Goal: Communication & Community: Participate in discussion

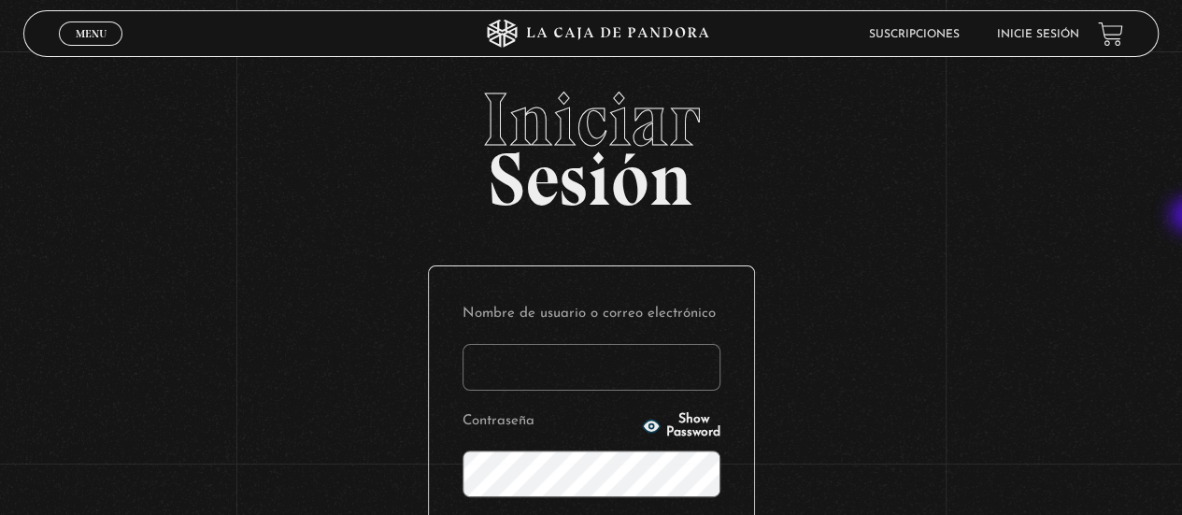
type input "margothh@yahoo.com"
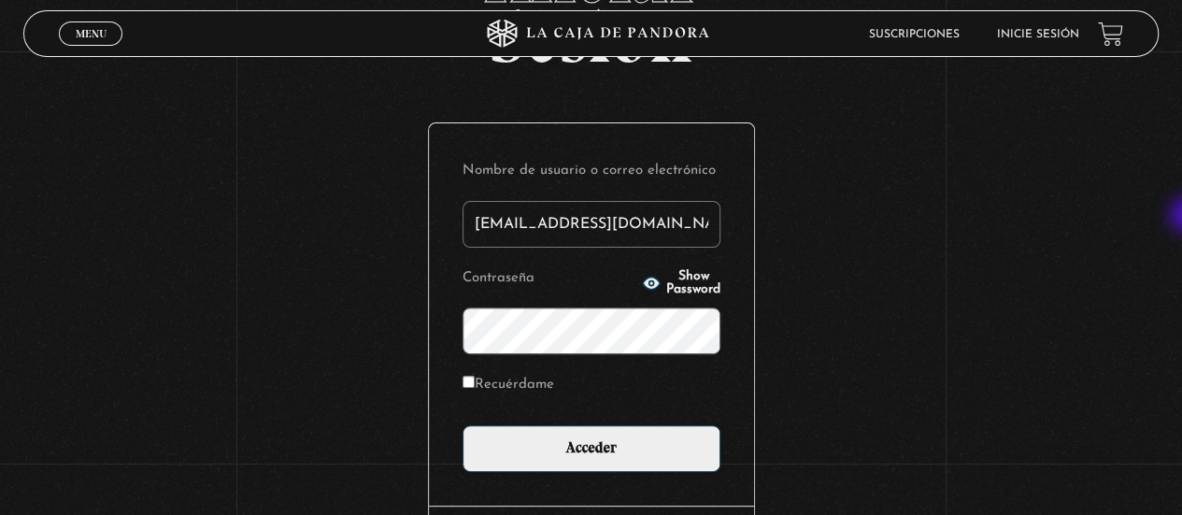
scroll to position [148, 0]
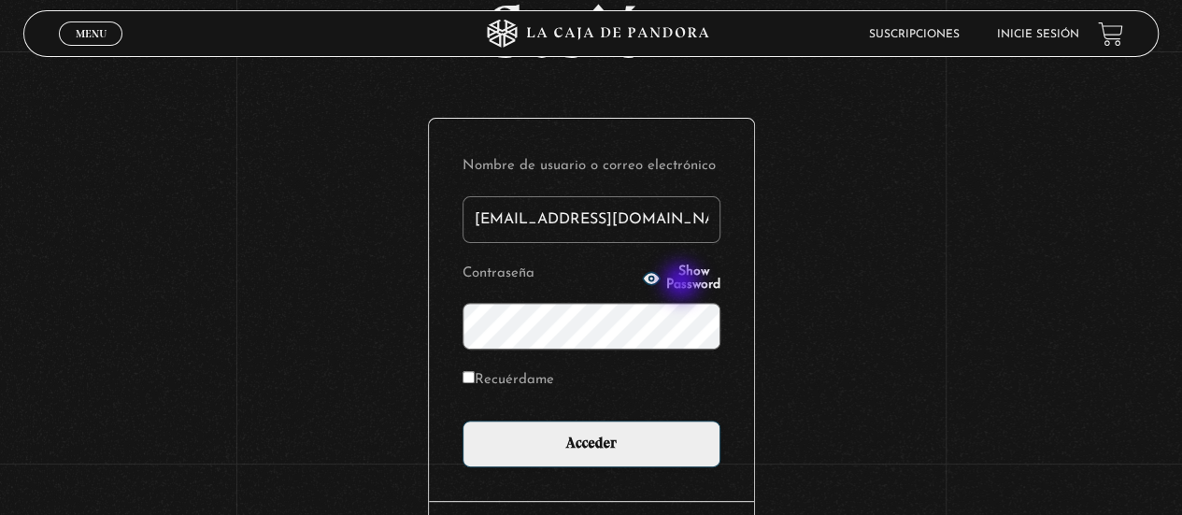
click at [683, 283] on span "Show Password" at bounding box center [693, 278] width 54 height 26
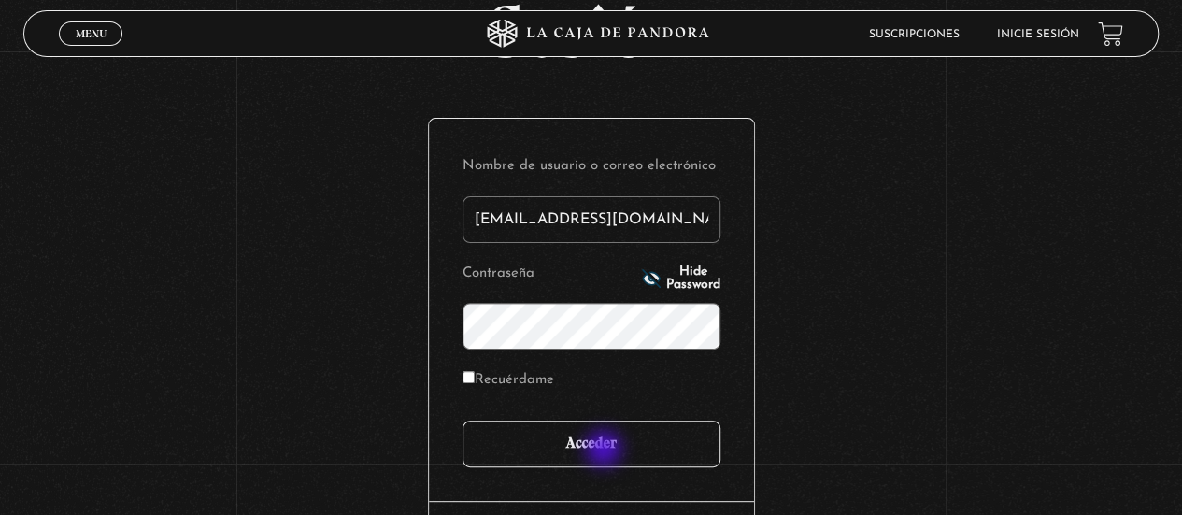
click at [605, 450] on input "Acceder" at bounding box center [591, 443] width 258 height 47
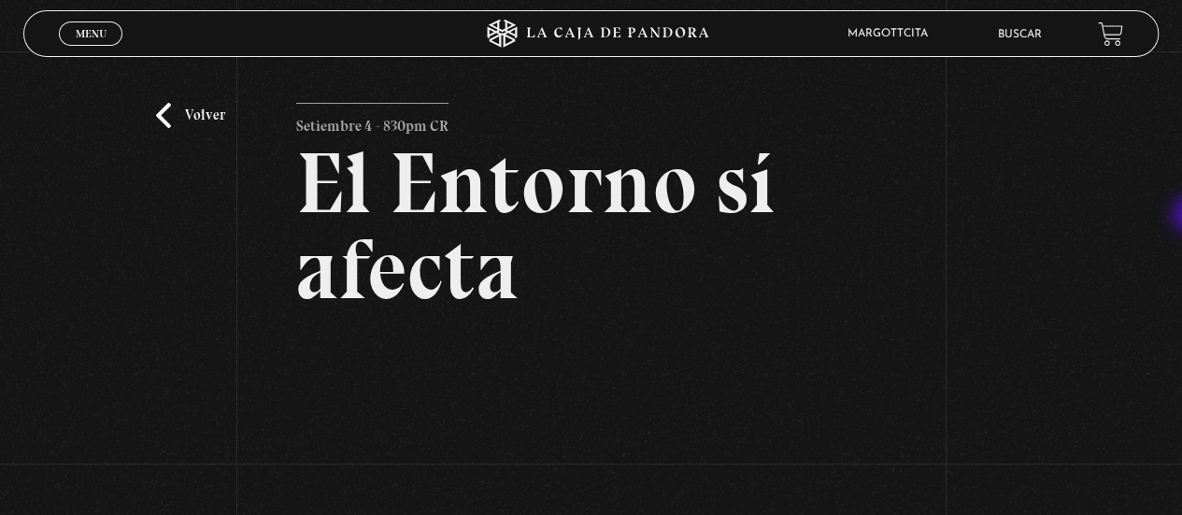
drag, startPoint x: 1164, startPoint y: 150, endPoint x: 1192, endPoint y: 216, distance: 71.1
click at [1181, 216] on html "ingresar al sitio Ver Video Más Información Solicitar Por favor coloque su disp…" at bounding box center [591, 486] width 1182 height 972
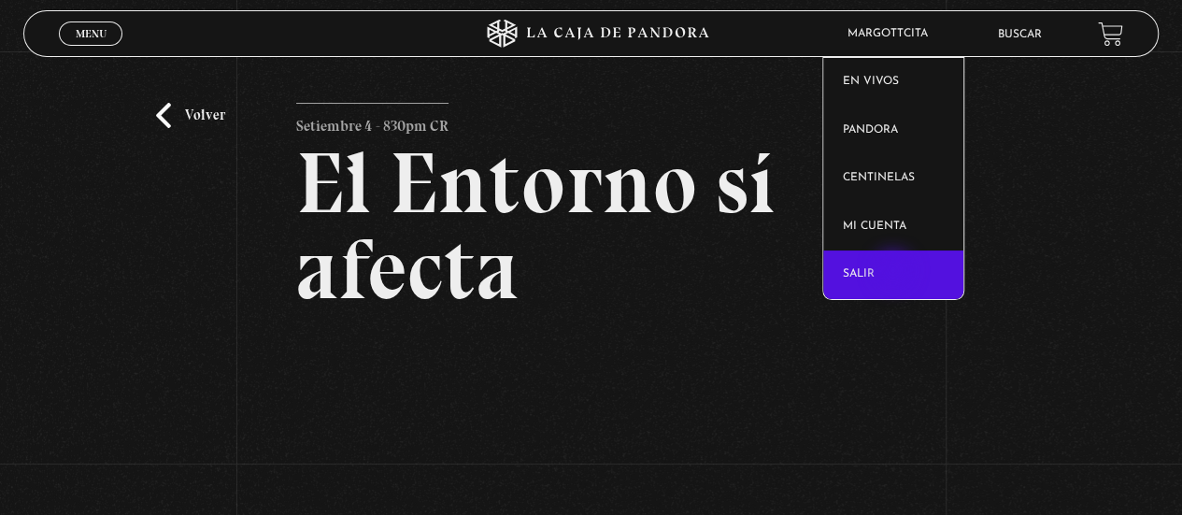
click at [895, 272] on link "Salir" at bounding box center [893, 274] width 140 height 49
